Goal: Browse casually

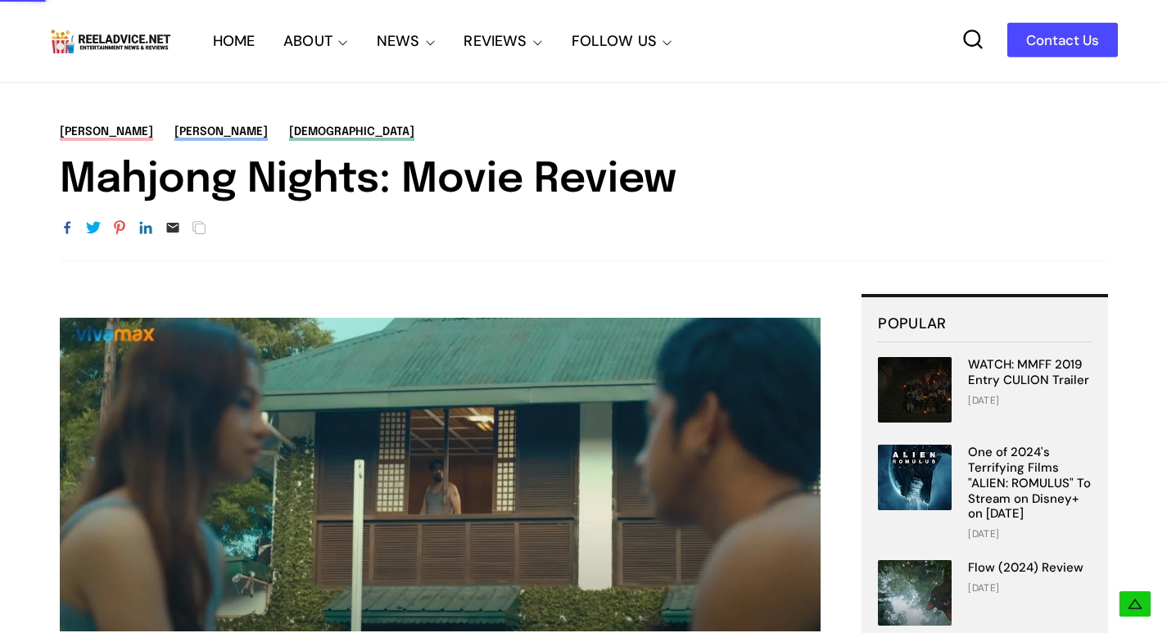
scroll to position [573, 0]
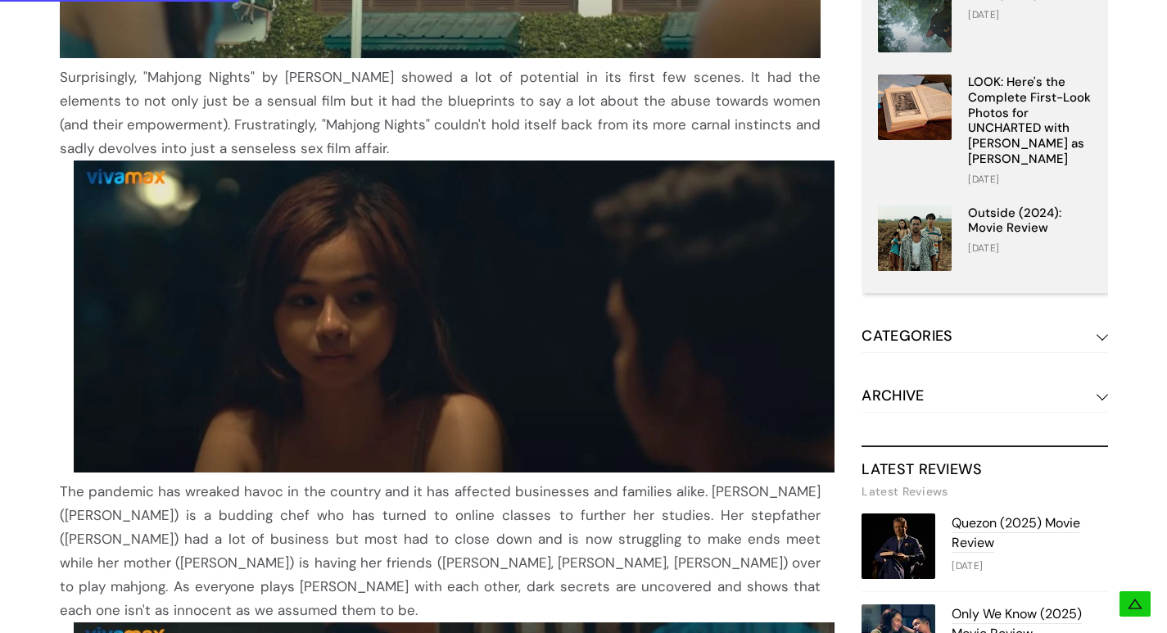
click at [445, 314] on img at bounding box center [455, 317] width 762 height 312
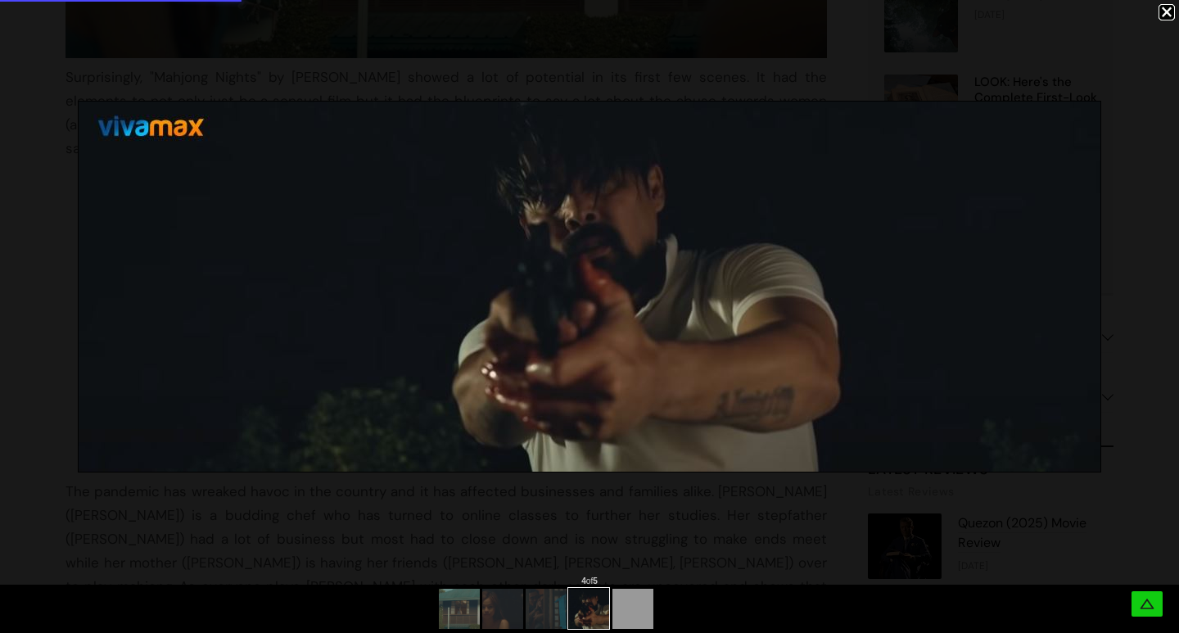
click at [489, 323] on img at bounding box center [590, 287] width 1022 height 370
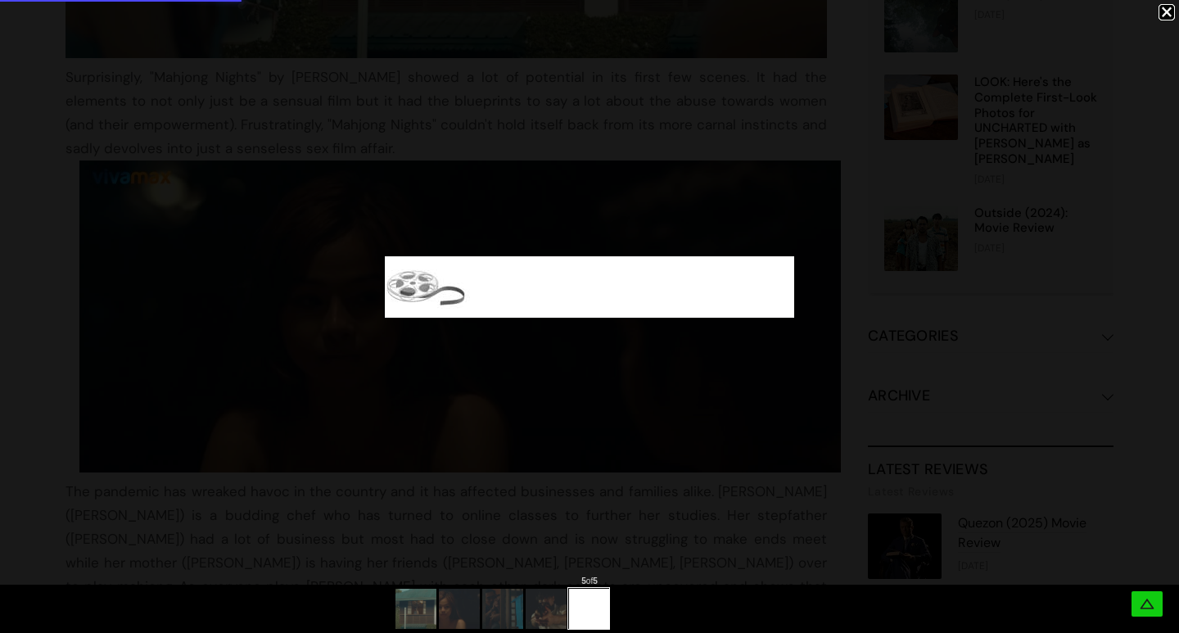
click at [472, 342] on div at bounding box center [589, 287] width 1179 height 574
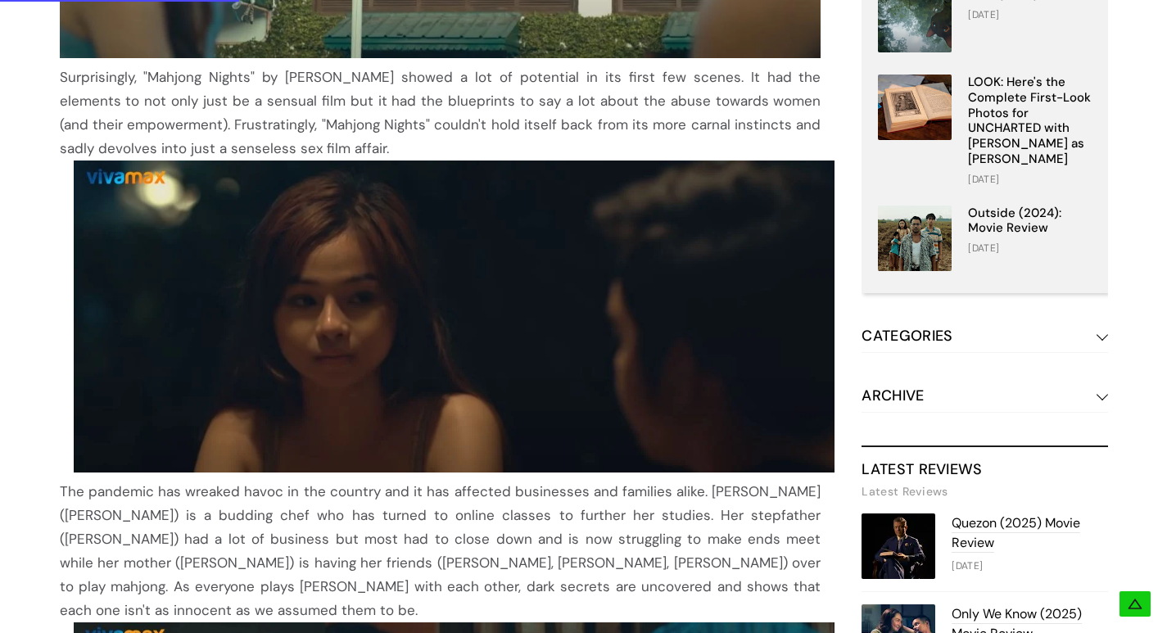
click at [477, 322] on img at bounding box center [455, 317] width 762 height 312
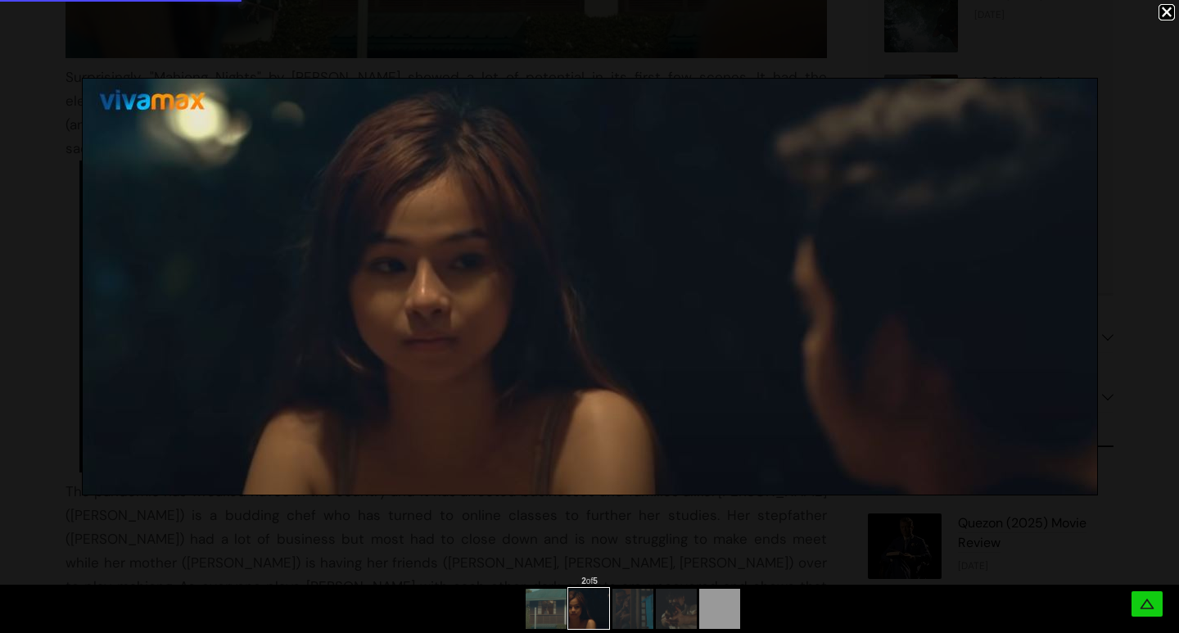
click at [1166, 12] on div at bounding box center [1167, 12] width 16 height 16
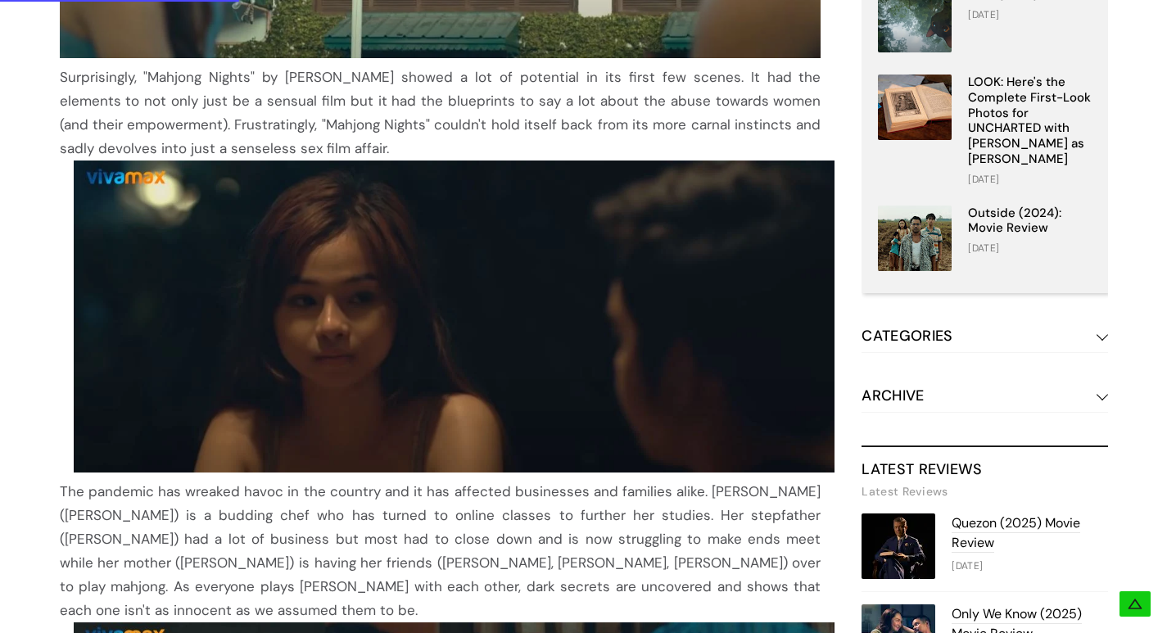
click at [629, 283] on img at bounding box center [455, 317] width 762 height 312
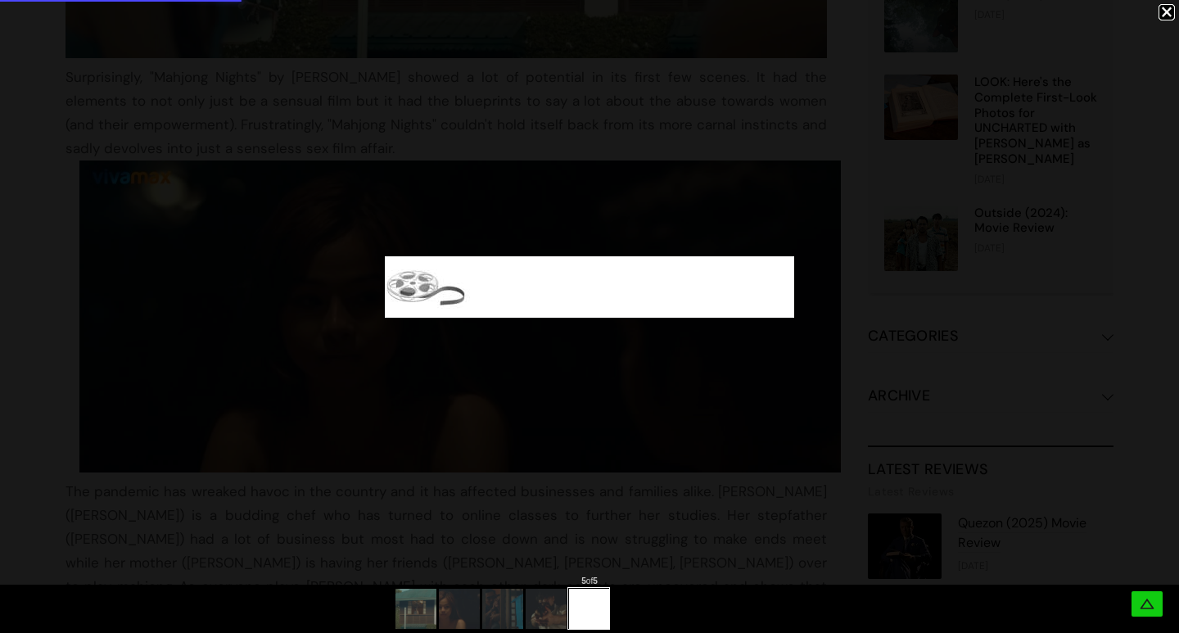
click at [436, 382] on div at bounding box center [589, 287] width 1179 height 574
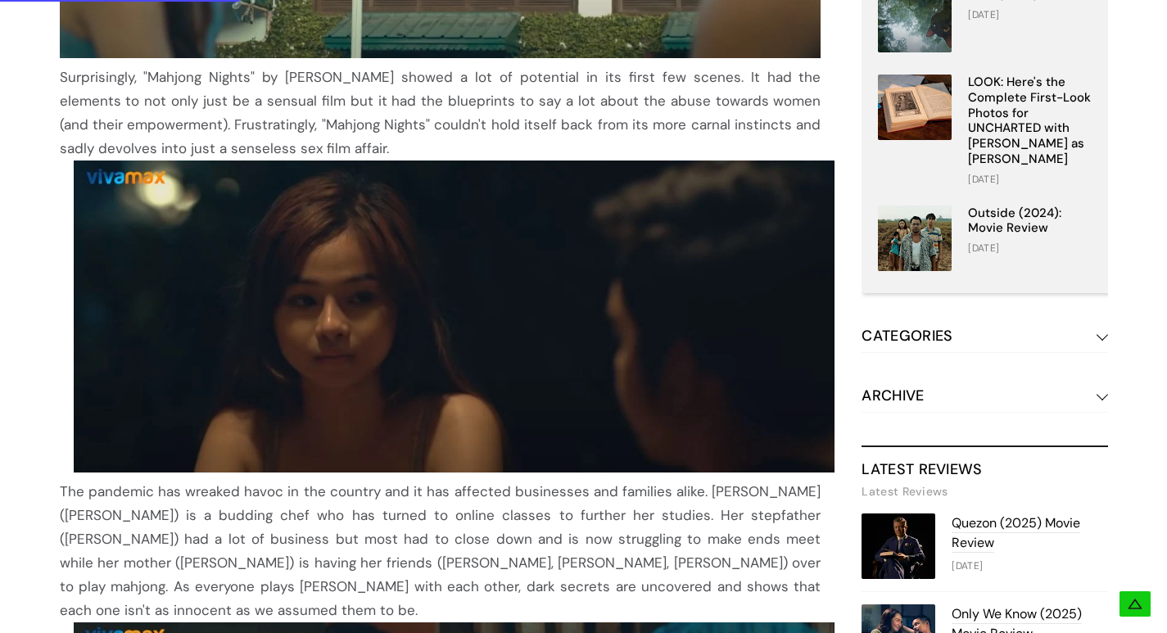
click at [436, 378] on img at bounding box center [455, 317] width 762 height 312
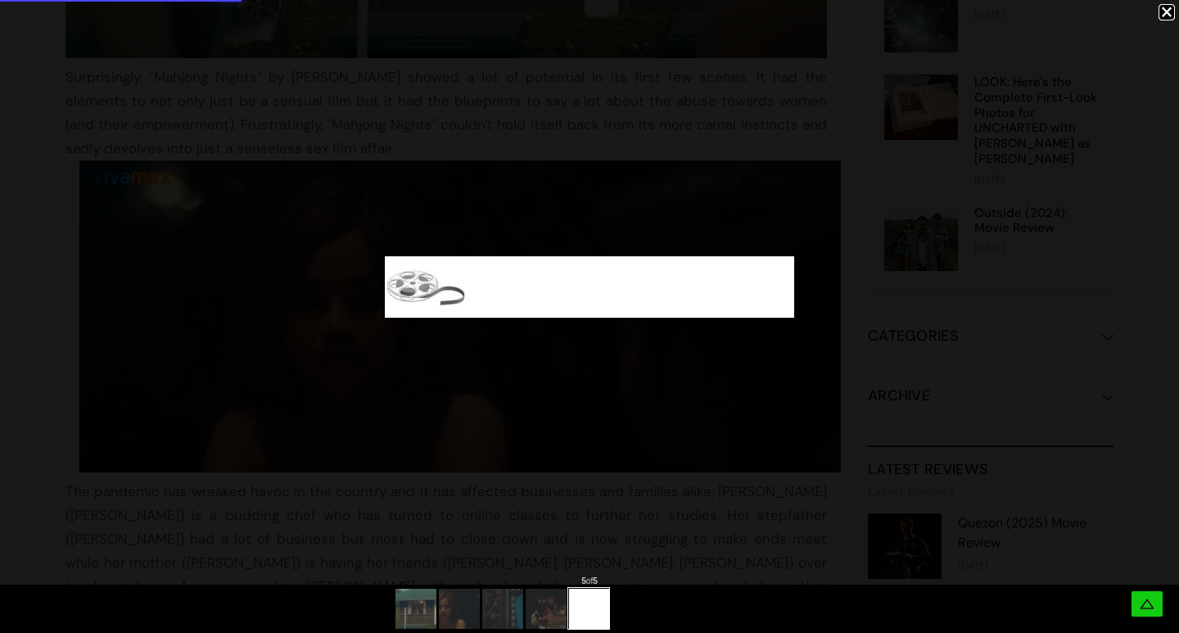
click at [461, 286] on img at bounding box center [589, 286] width 409 height 61
click at [477, 284] on img at bounding box center [589, 286] width 409 height 61
click at [477, 283] on img at bounding box center [589, 286] width 409 height 61
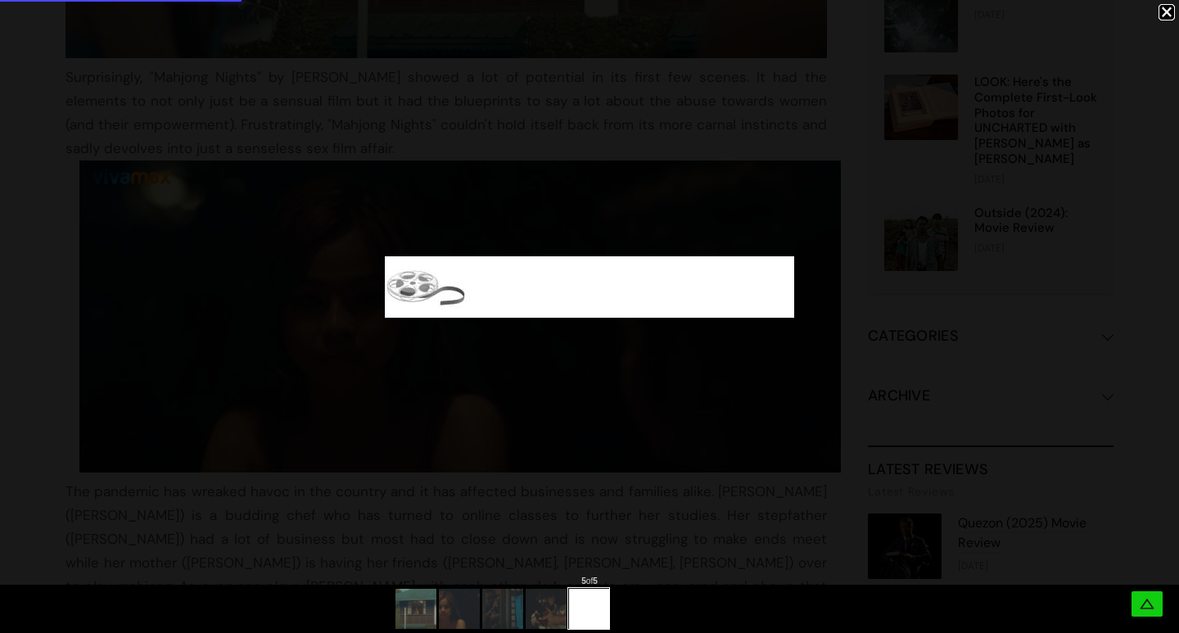
click at [479, 286] on img at bounding box center [589, 286] width 409 height 61
click at [456, 291] on img at bounding box center [589, 286] width 409 height 61
click at [476, 286] on img at bounding box center [589, 286] width 409 height 61
click at [482, 45] on div at bounding box center [589, 159] width 409 height 318
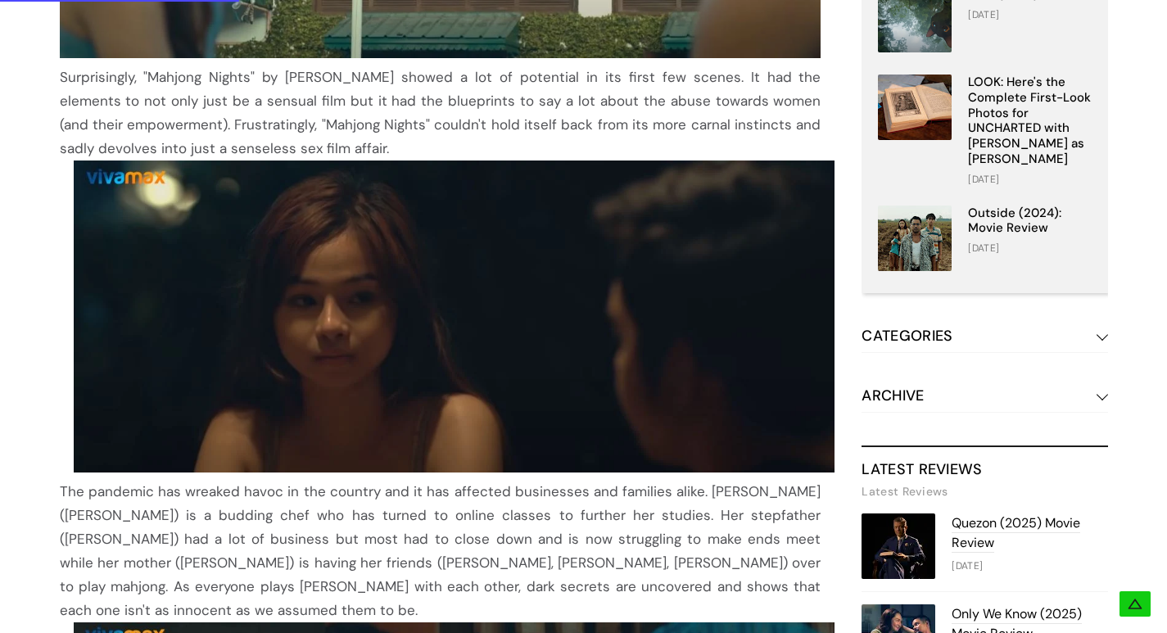
click at [897, 395] on h3 "ARCHIVE" at bounding box center [985, 399] width 246 height 27
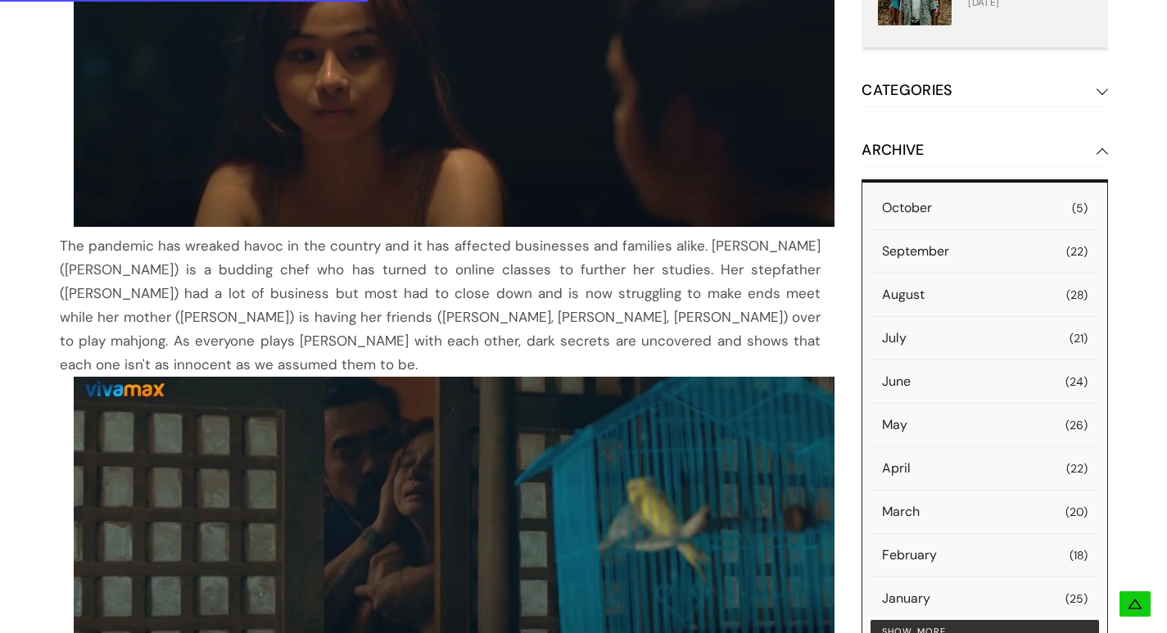
scroll to position [901, 0]
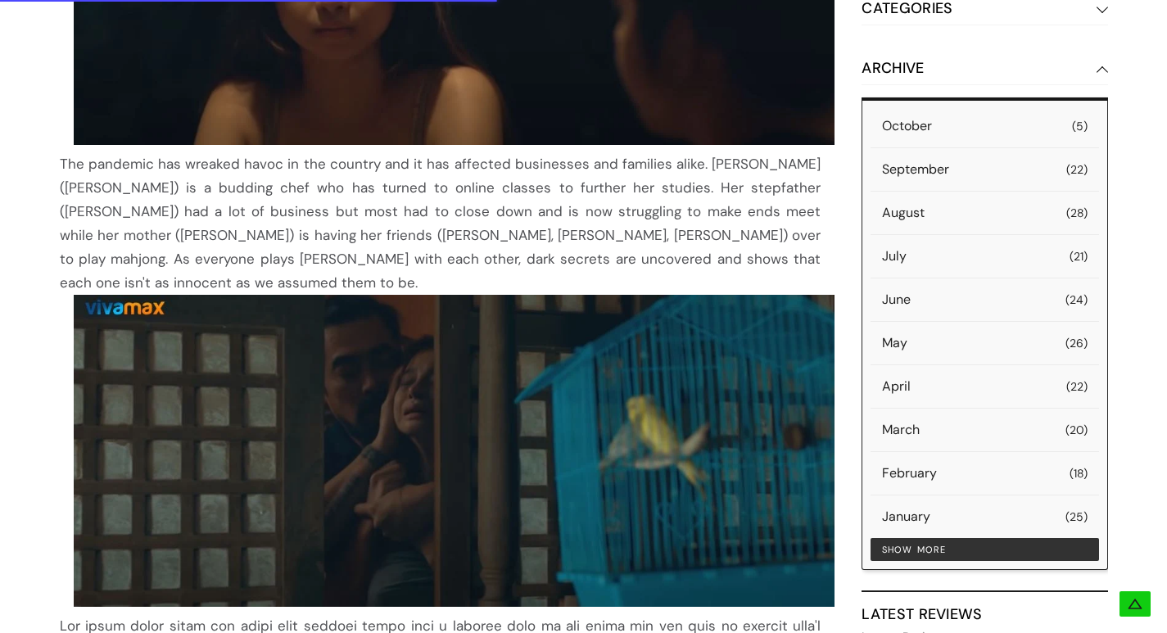
click at [432, 382] on img at bounding box center [455, 450] width 762 height 311
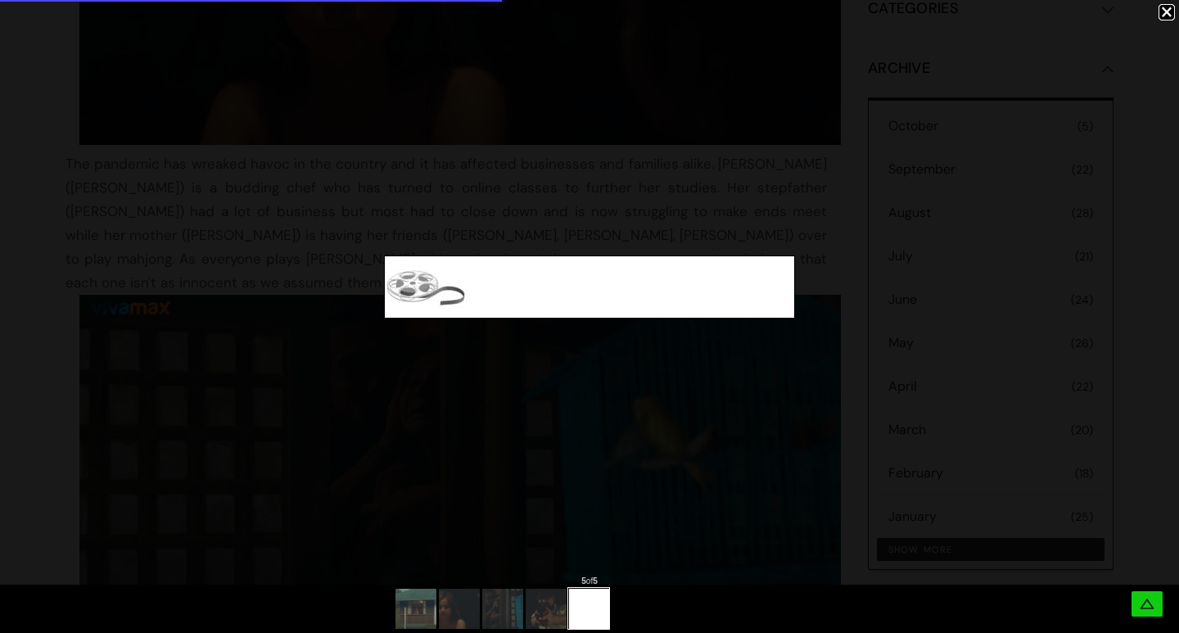
click at [445, 355] on div at bounding box center [589, 287] width 1179 height 574
